Goal: Information Seeking & Learning: Learn about a topic

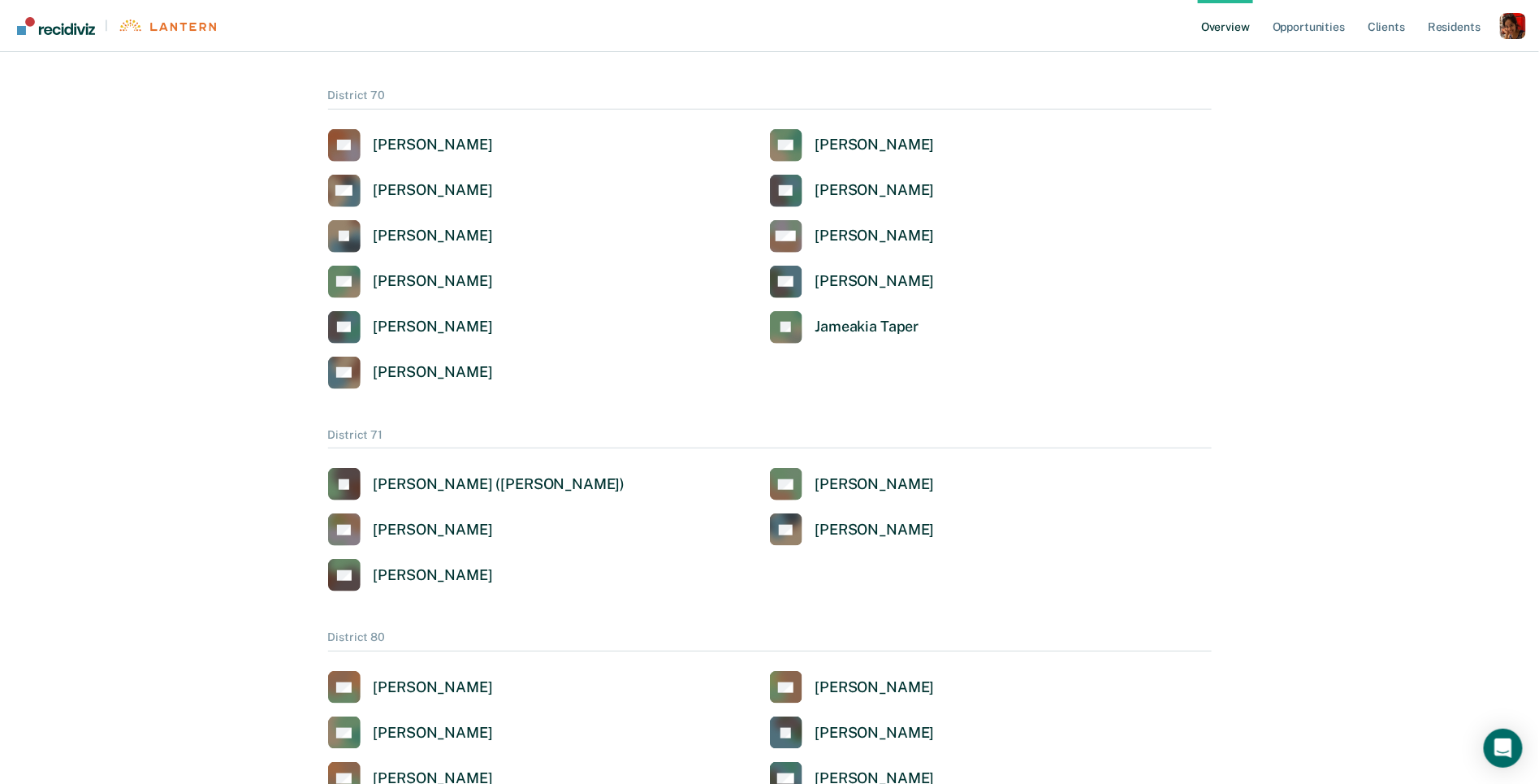
scroll to position [3105, 0]
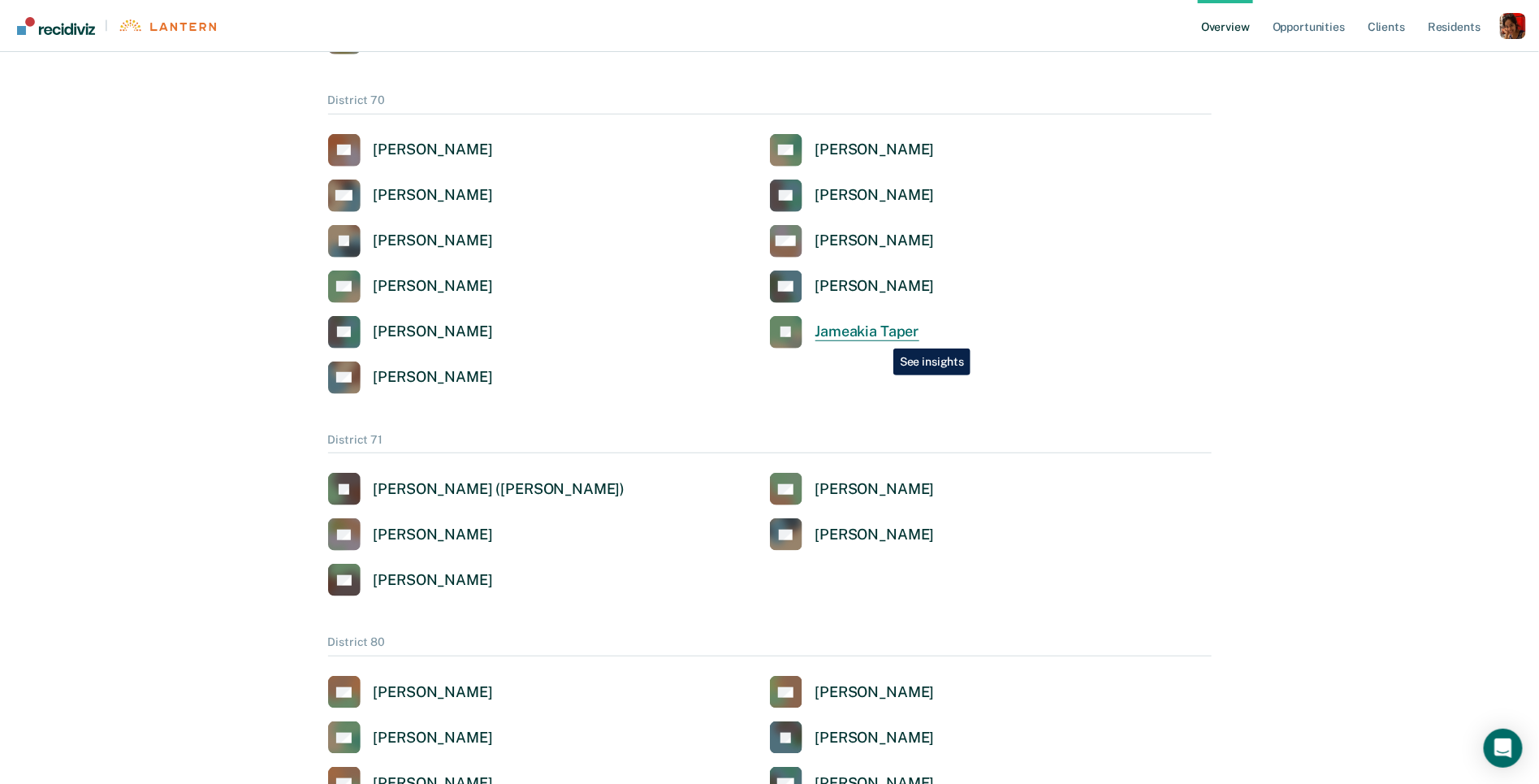
click at [882, 336] on link "JT Jameakia Taper" at bounding box center [844, 332] width 150 height 32
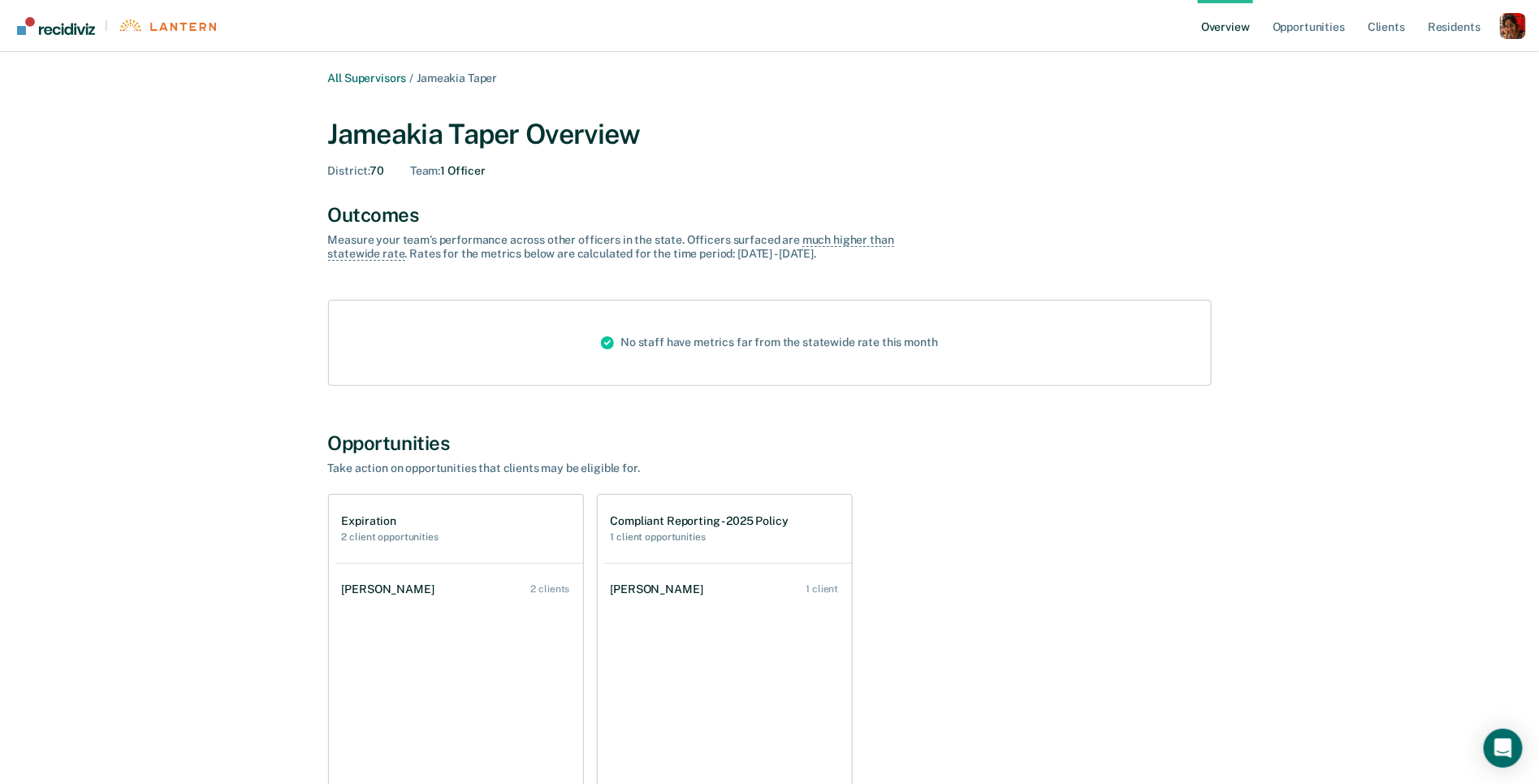
click at [482, 134] on div "Jameakia Taper Overview" at bounding box center [770, 134] width 884 height 33
copy div "Taper"
click at [967, 411] on div "All Supervisors / Jameakia Taper Jameakia Taper Overview District : 70 Team : 1…" at bounding box center [770, 468] width 975 height 794
click at [1322, 29] on link "Opportunities" at bounding box center [1309, 26] width 79 height 52
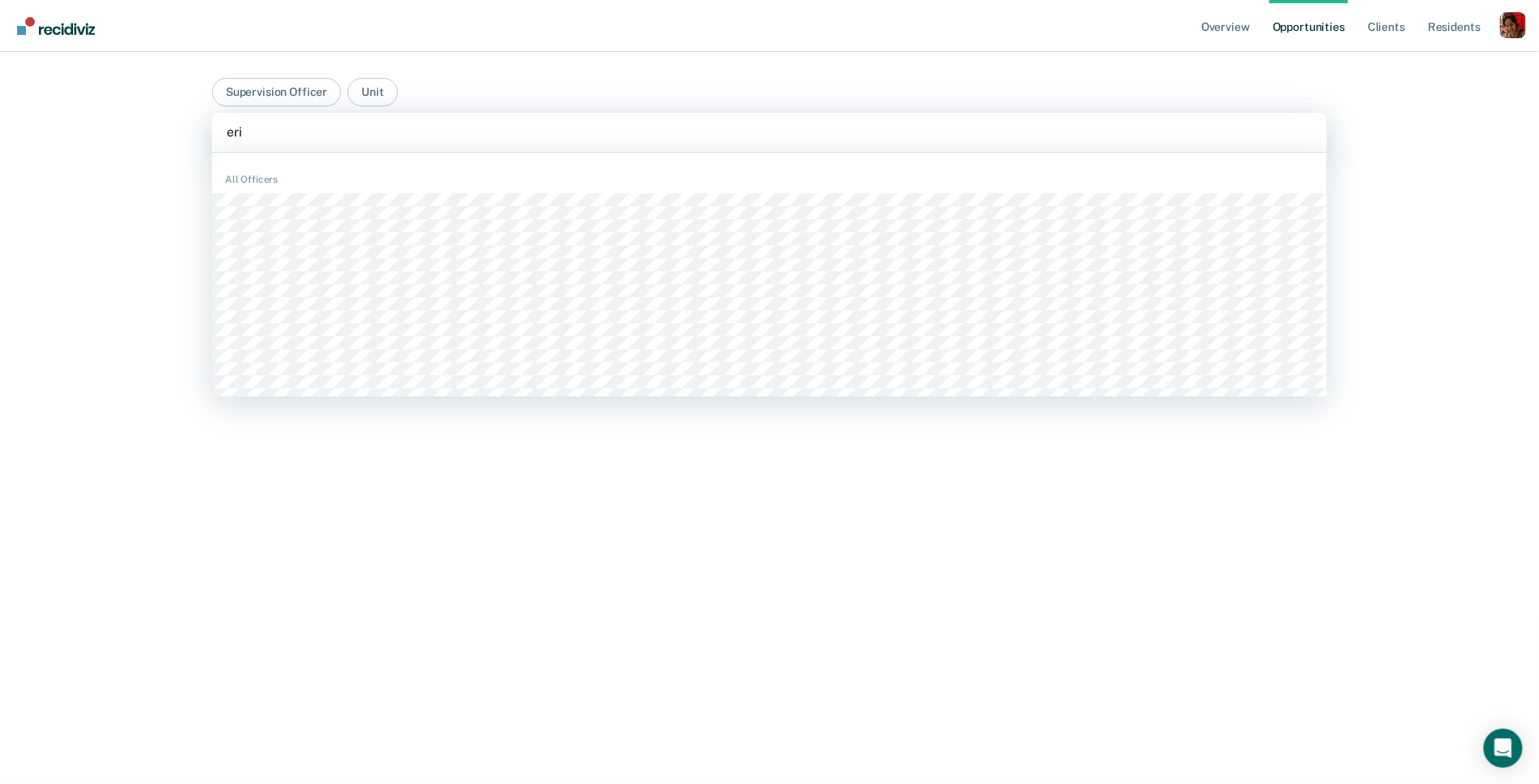
type input "[PERSON_NAME]"
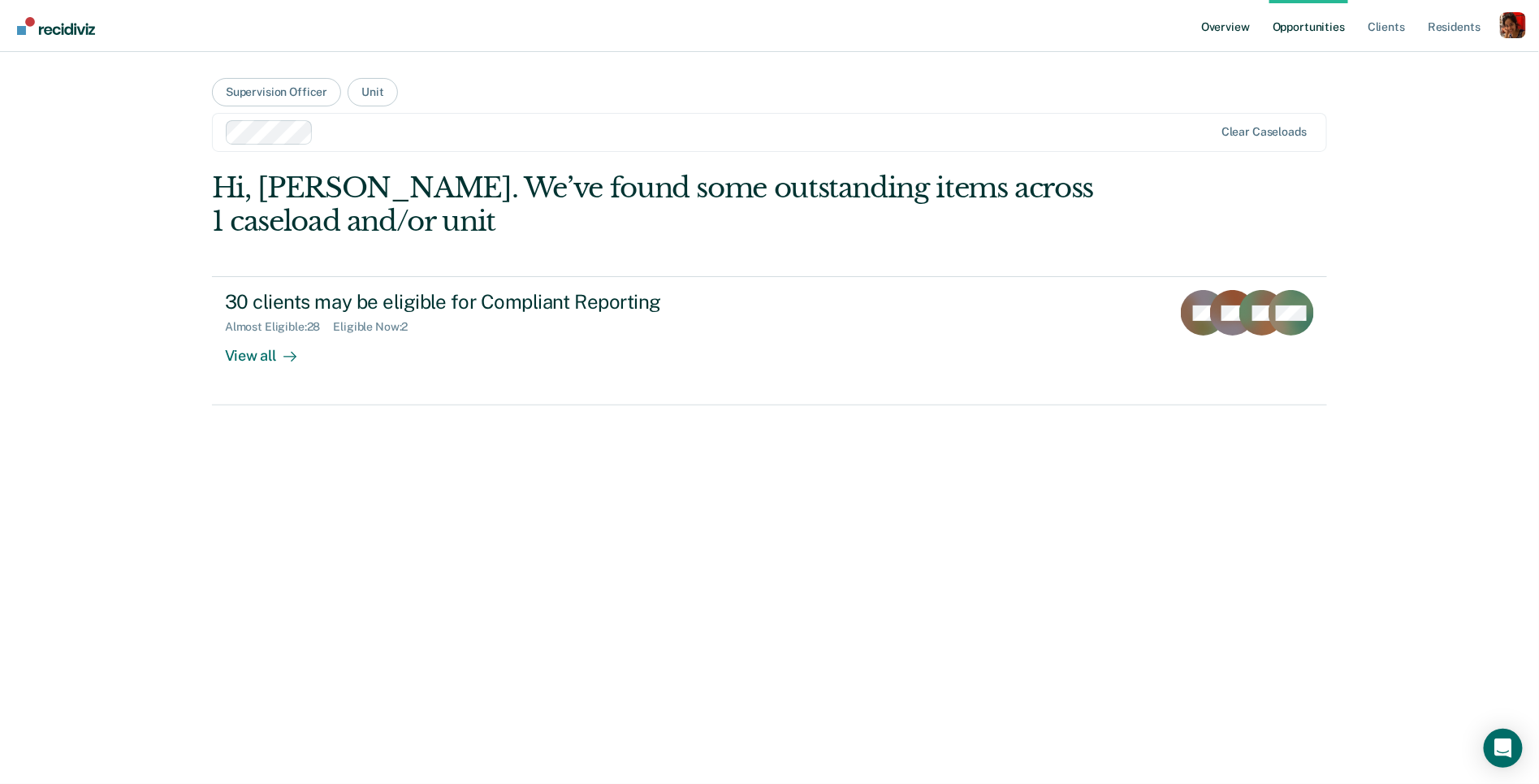
click at [1204, 31] on link "Overview" at bounding box center [1226, 26] width 55 height 52
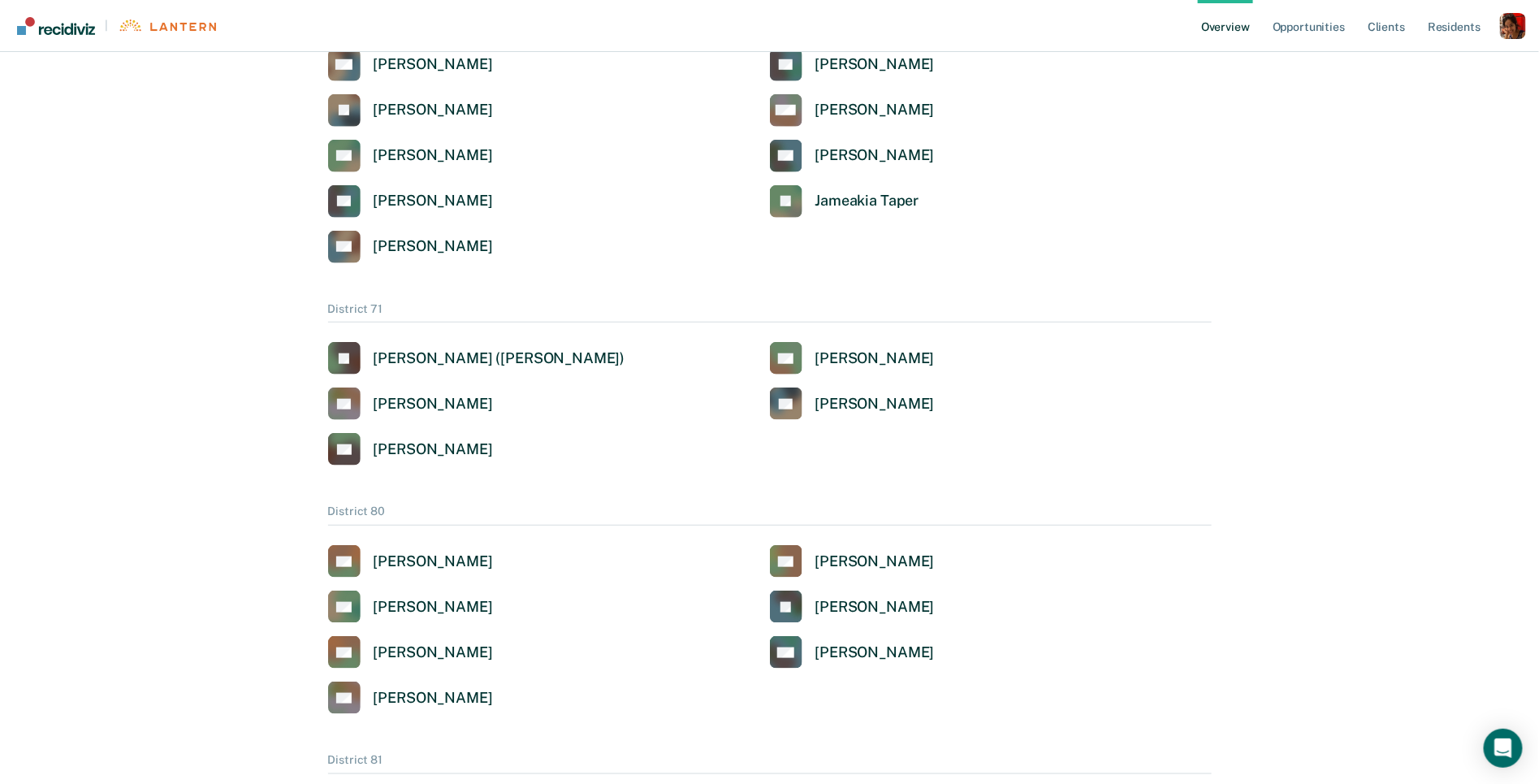
scroll to position [3206, 0]
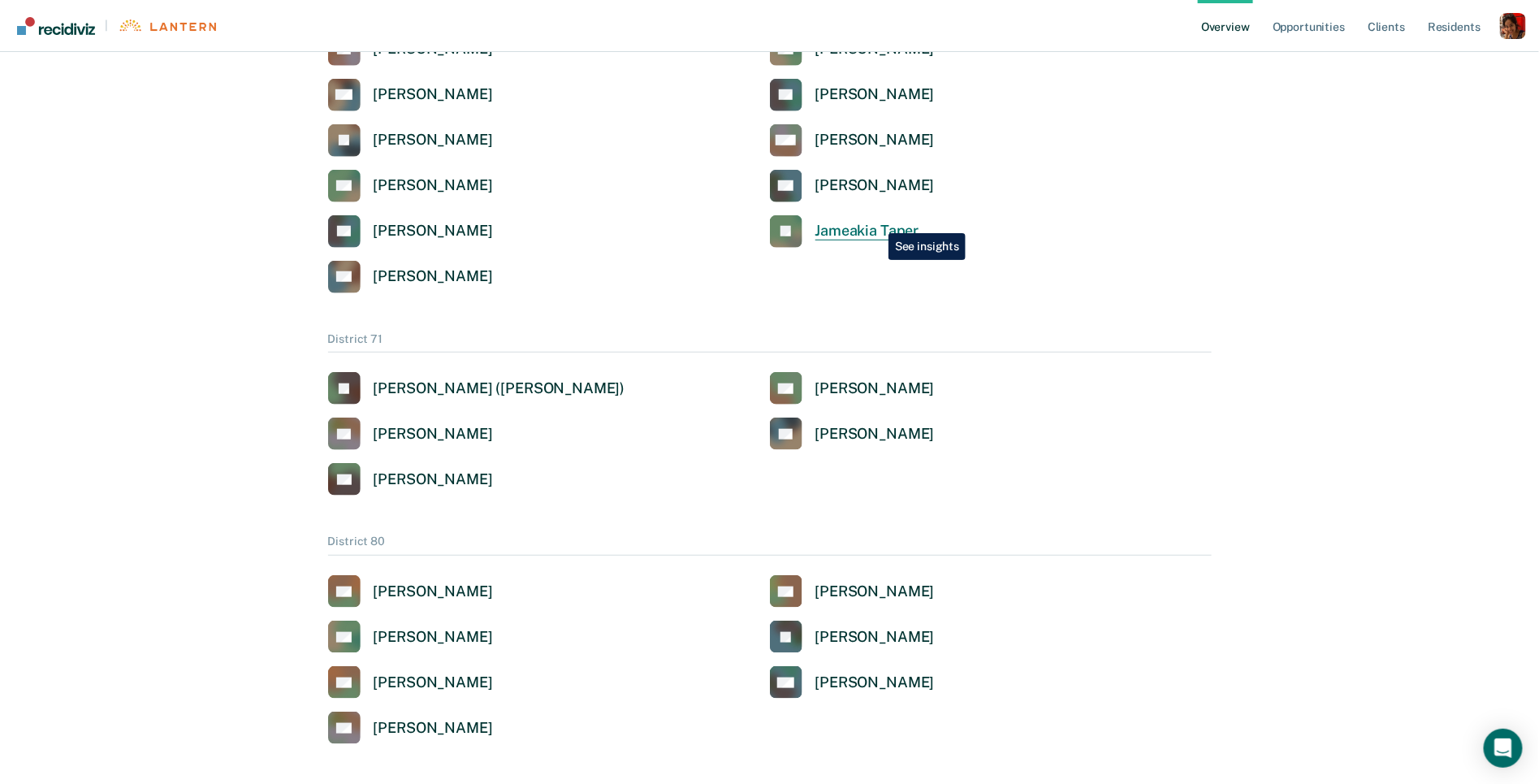
click at [877, 221] on div "Jameakia Taper" at bounding box center [867, 231] width 104 height 19
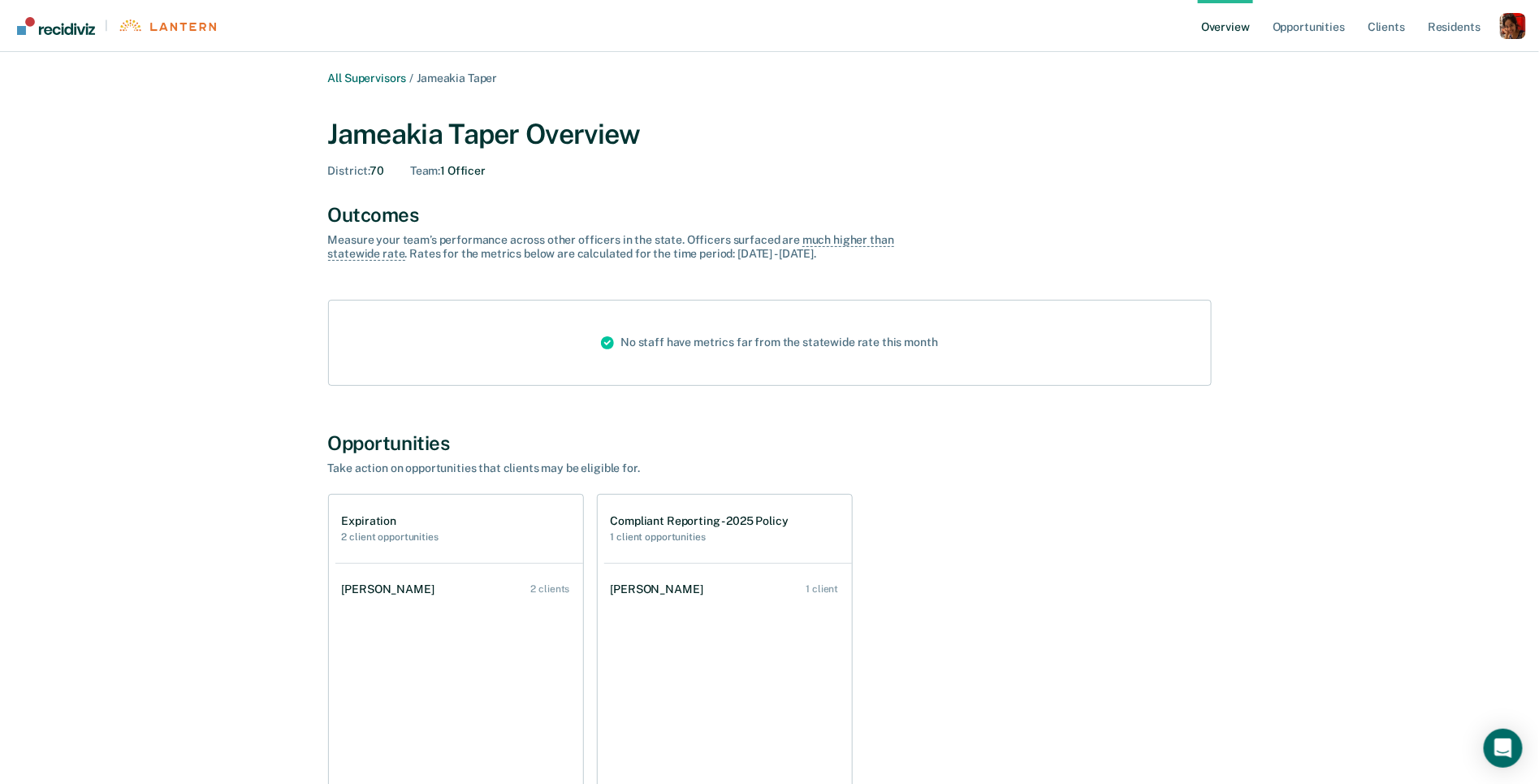
click at [1233, 32] on link "Overview" at bounding box center [1226, 26] width 55 height 52
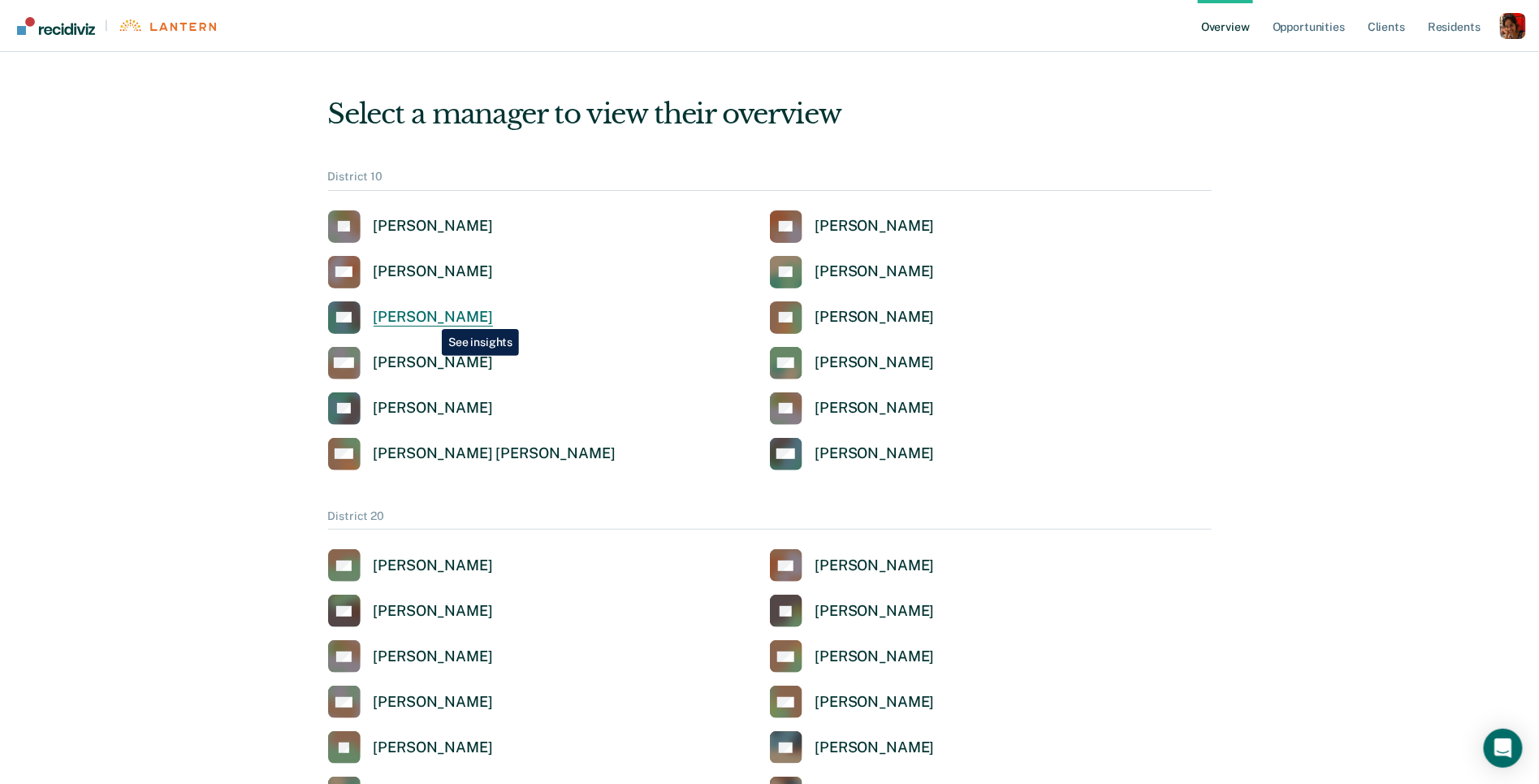
click at [429, 317] on div "[PERSON_NAME]" at bounding box center [433, 318] width 119 height 19
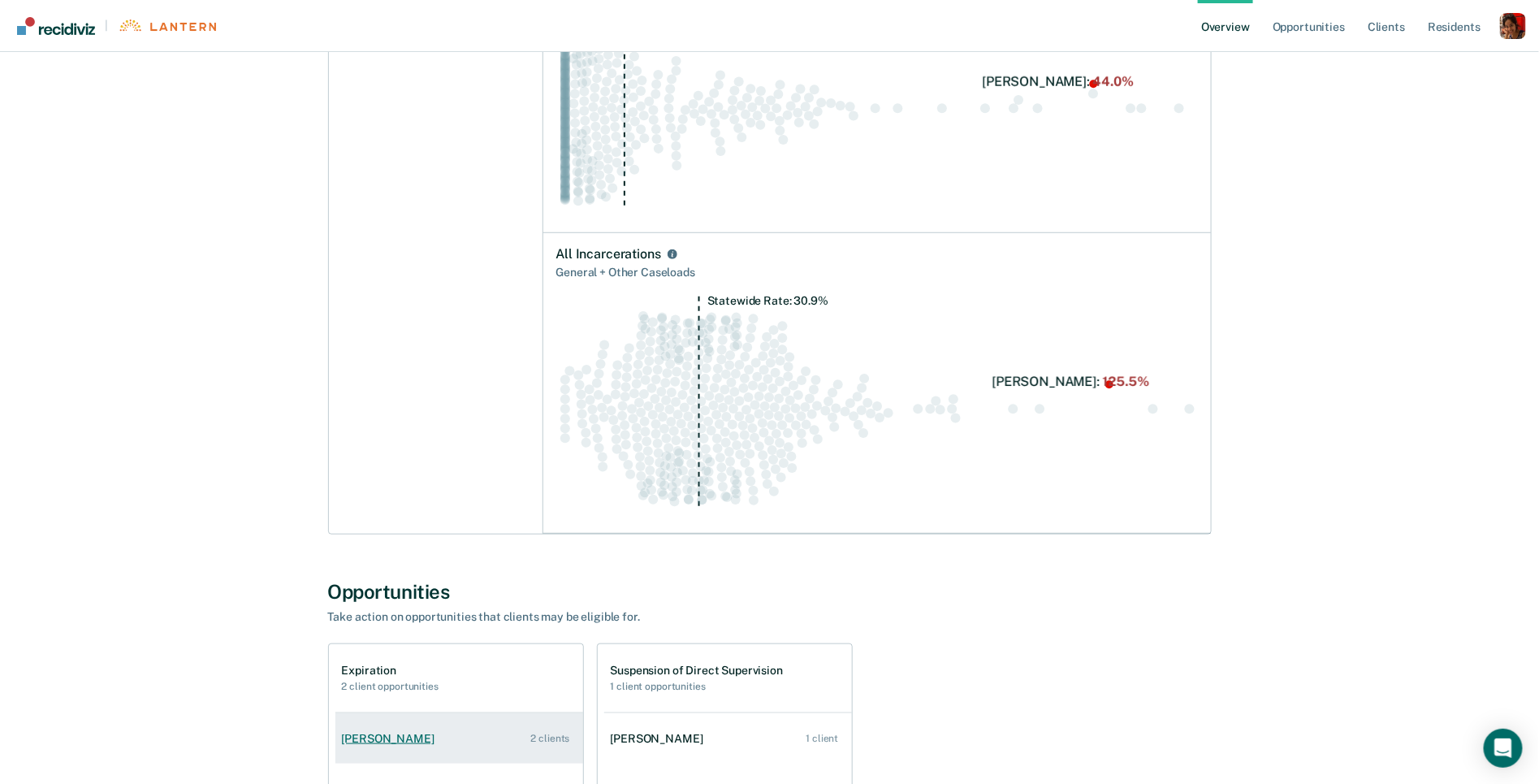
scroll to position [648, 0]
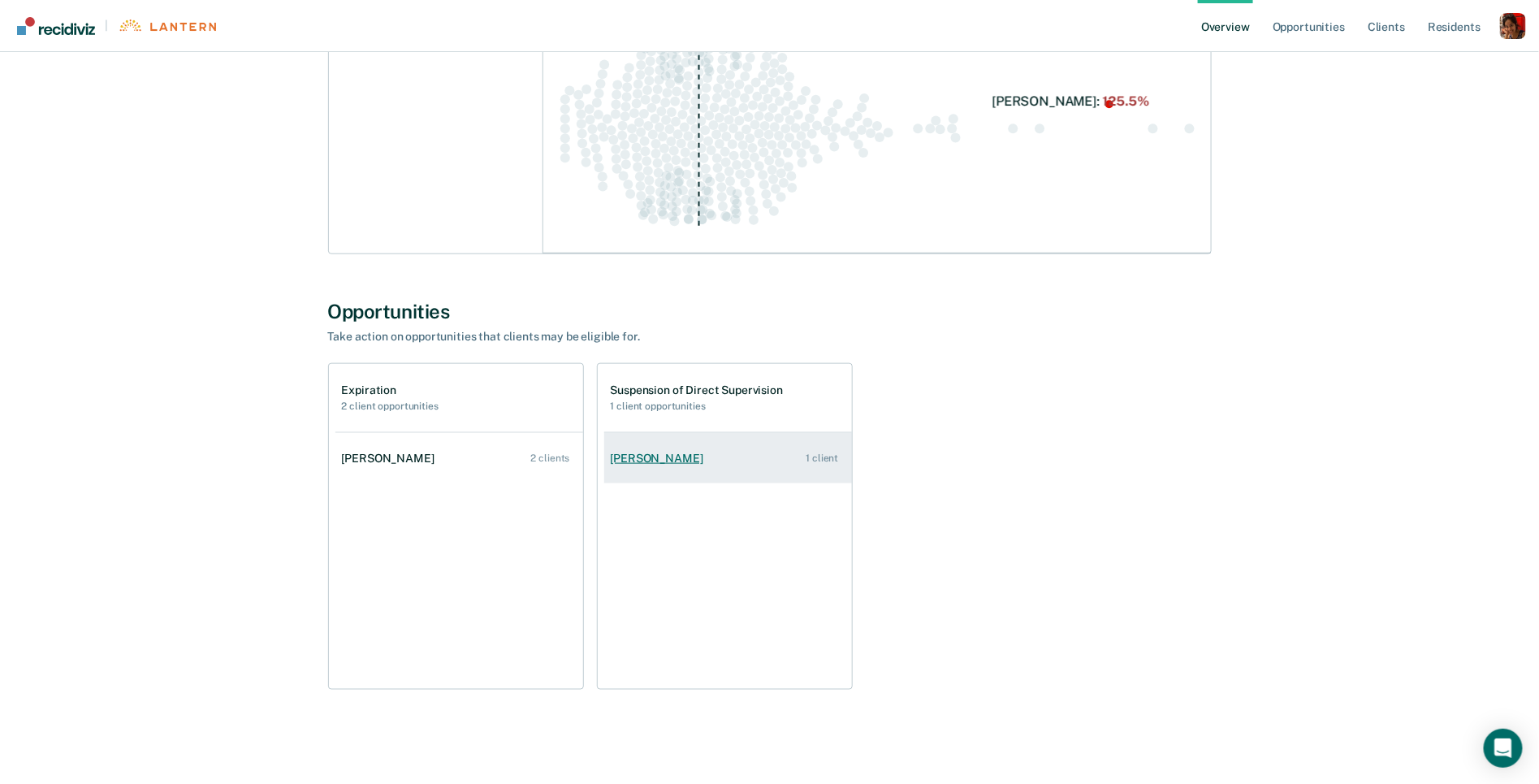
click at [659, 453] on div "[PERSON_NAME]" at bounding box center [660, 458] width 99 height 13
